Goal: Check status: Check status

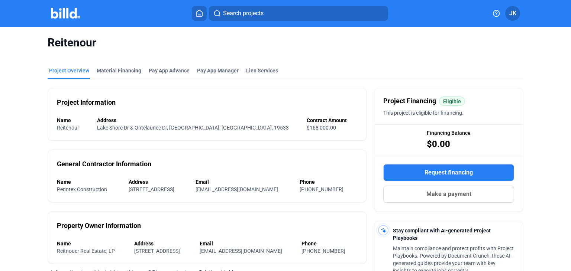
click at [67, 14] on img at bounding box center [65, 13] width 29 height 11
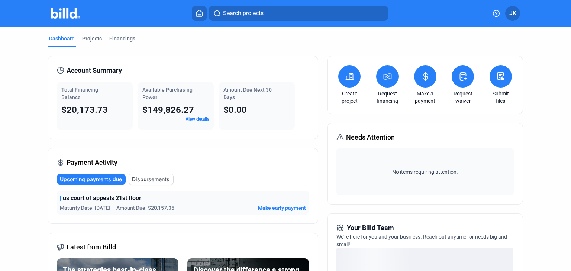
click at [68, 11] on img at bounding box center [65, 13] width 29 height 11
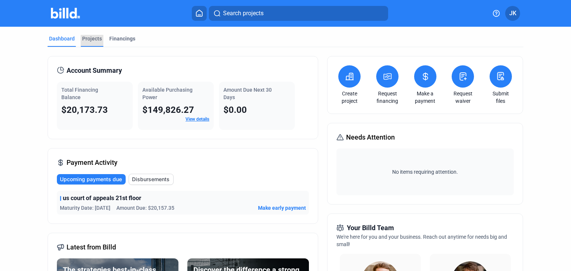
click at [84, 39] on div "Projects" at bounding box center [92, 38] width 20 height 7
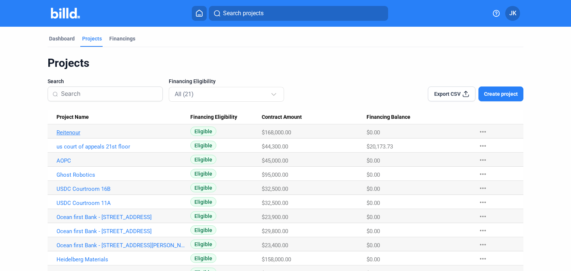
click at [64, 129] on link "Reitenour" at bounding box center [121, 132] width 129 height 7
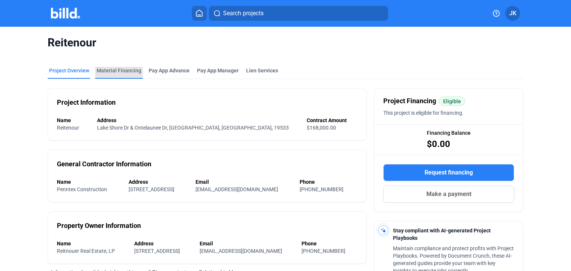
click at [117, 72] on div "Material Financing" at bounding box center [119, 70] width 45 height 7
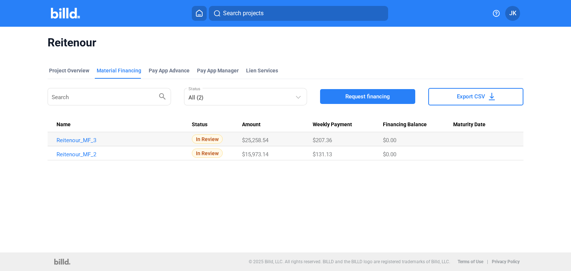
click at [207, 138] on span "In Review" at bounding box center [207, 139] width 31 height 9
